Goal: Information Seeking & Learning: Find specific fact

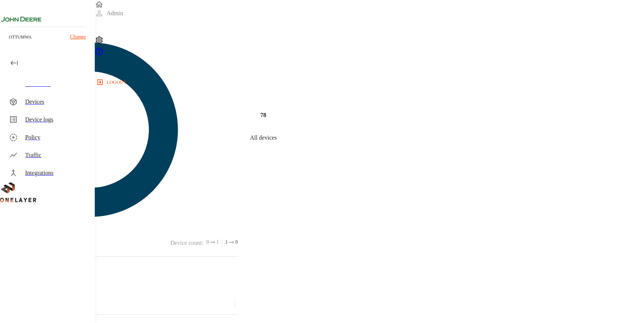
scroll to position [283, 0]
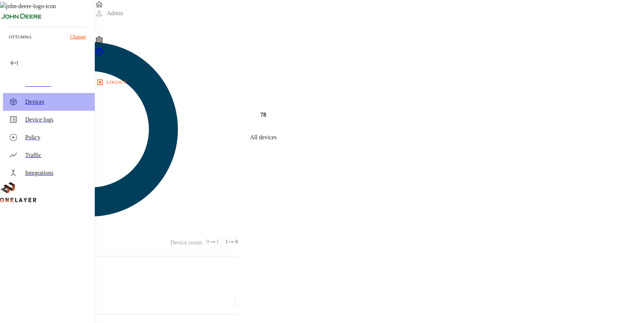
click at [58, 104] on div "Devices" at bounding box center [57, 101] width 64 height 9
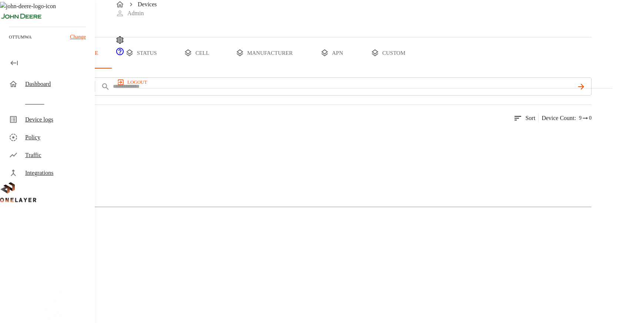
click at [169, 146] on div at bounding box center [296, 136] width 592 height 21
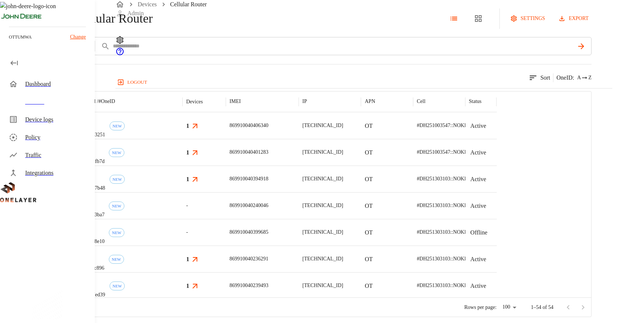
click at [50, 55] on button "add filter" at bounding box center [25, 46] width 50 height 18
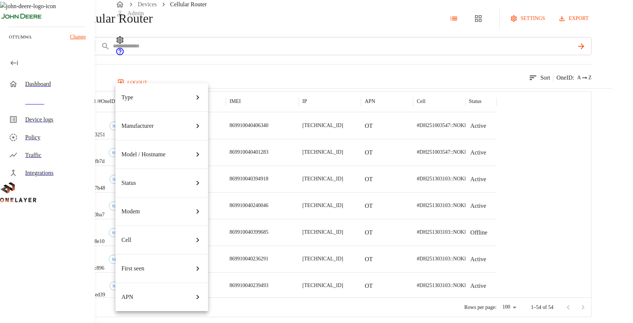
click at [175, 116] on div "Manufacturer" at bounding box center [161, 126] width 81 height 21
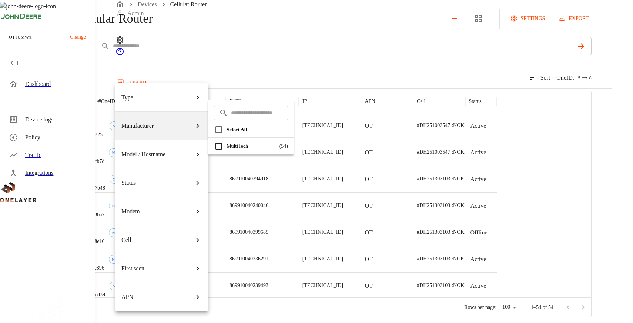
click at [184, 144] on div "Model / Hostname" at bounding box center [161, 154] width 81 height 21
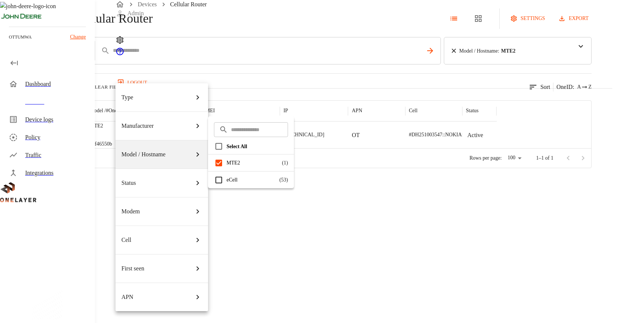
click at [261, 221] on div at bounding box center [316, 161] width 633 height 323
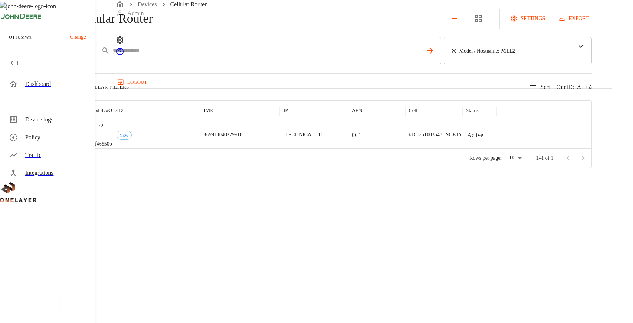
click at [243, 139] on p "869910040229916" at bounding box center [223, 134] width 39 height 7
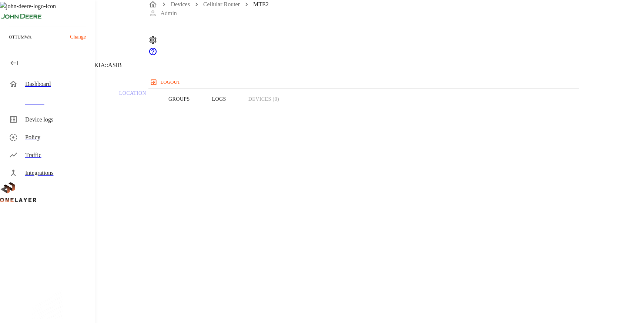
click at [62, 293] on span "869910040229916" at bounding box center [40, 296] width 44 height 6
copy span "869910040229916"
click at [87, 100] on div "Devices" at bounding box center [57, 101] width 64 height 9
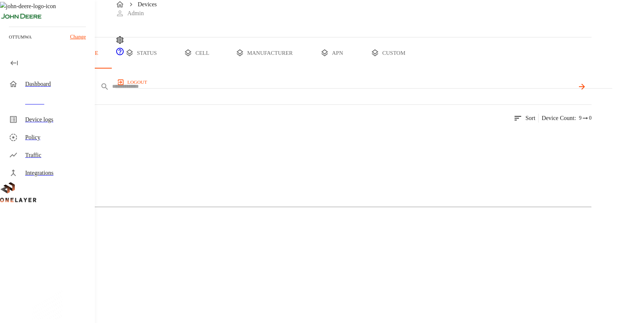
click at [243, 92] on input "text" at bounding box center [343, 86] width 462 height 11
paste input "**********"
type input "**********"
click at [57, 140] on img at bounding box center [36, 135] width 43 height 9
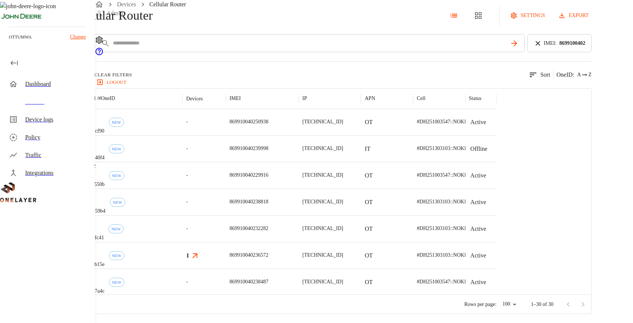
scroll to position [241, 0]
click at [268, 150] on p "869910040229916" at bounding box center [249, 147] width 39 height 7
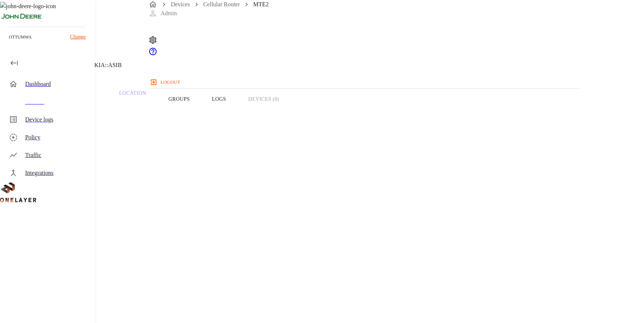
click at [108, 116] on button "Traffic" at bounding box center [79, 99] width 57 height 47
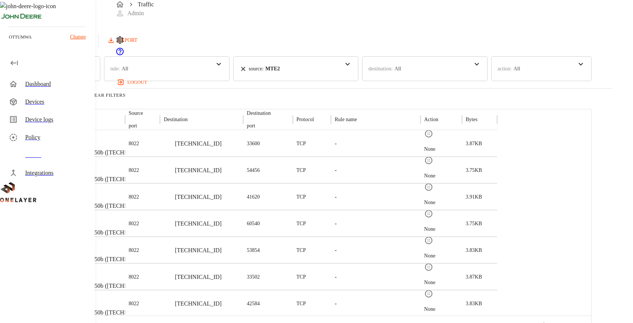
click at [65, 81] on div "Dashboard" at bounding box center [57, 84] width 64 height 9
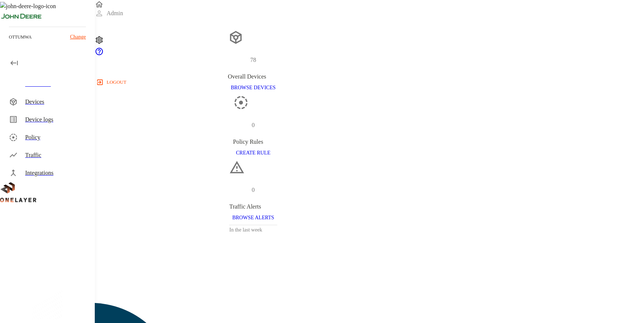
click at [44, 107] on div "Devices" at bounding box center [49, 102] width 92 height 18
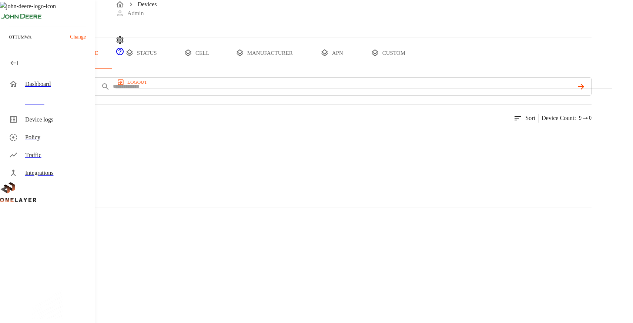
click at [70, 259] on figure at bounding box center [43, 263] width 56 height 9
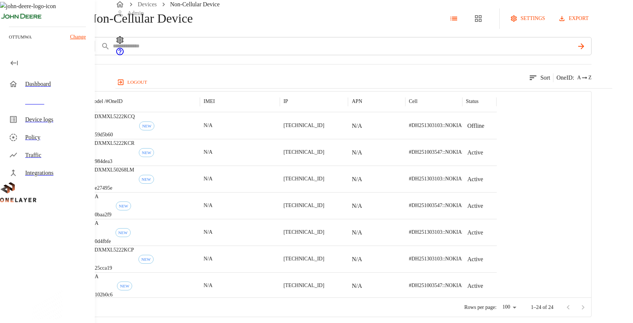
click at [69, 85] on div "Dashboard" at bounding box center [57, 84] width 64 height 9
